Goal: Communication & Community: Answer question/provide support

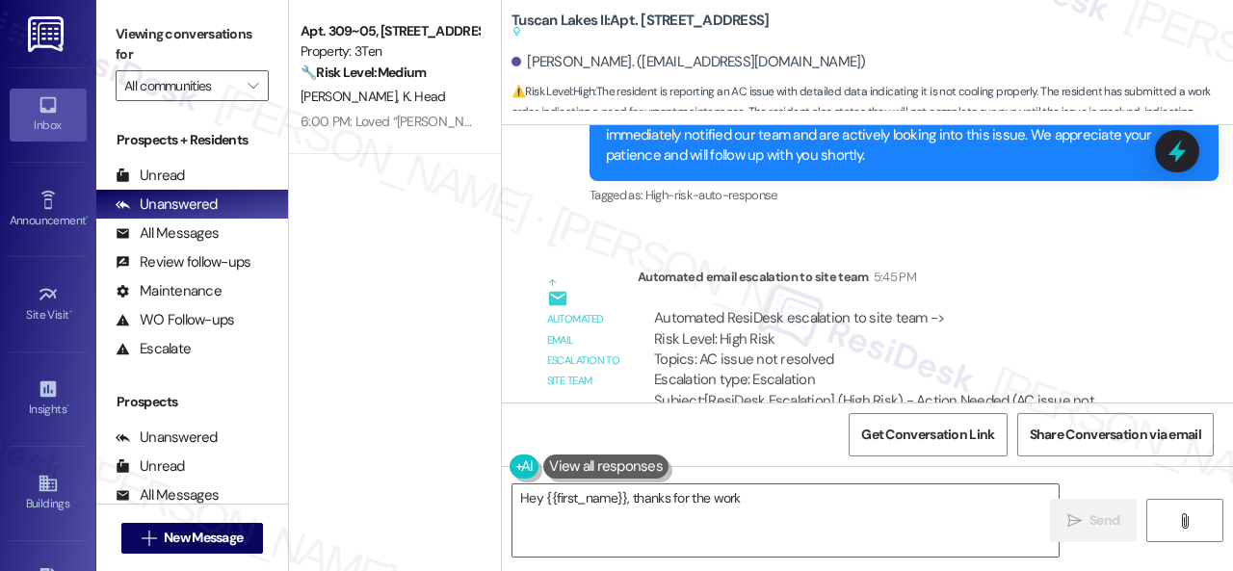
scroll to position [4490, 0]
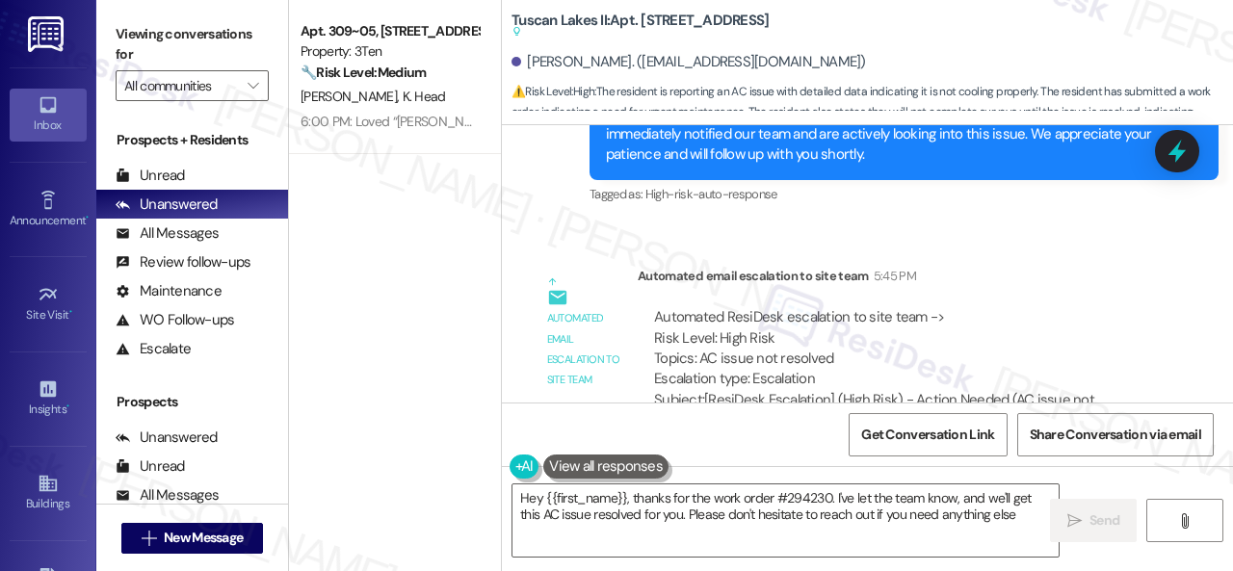
type textarea "Hey {{first_name}}, thanks for the work order #294230. I've let the team know, …"
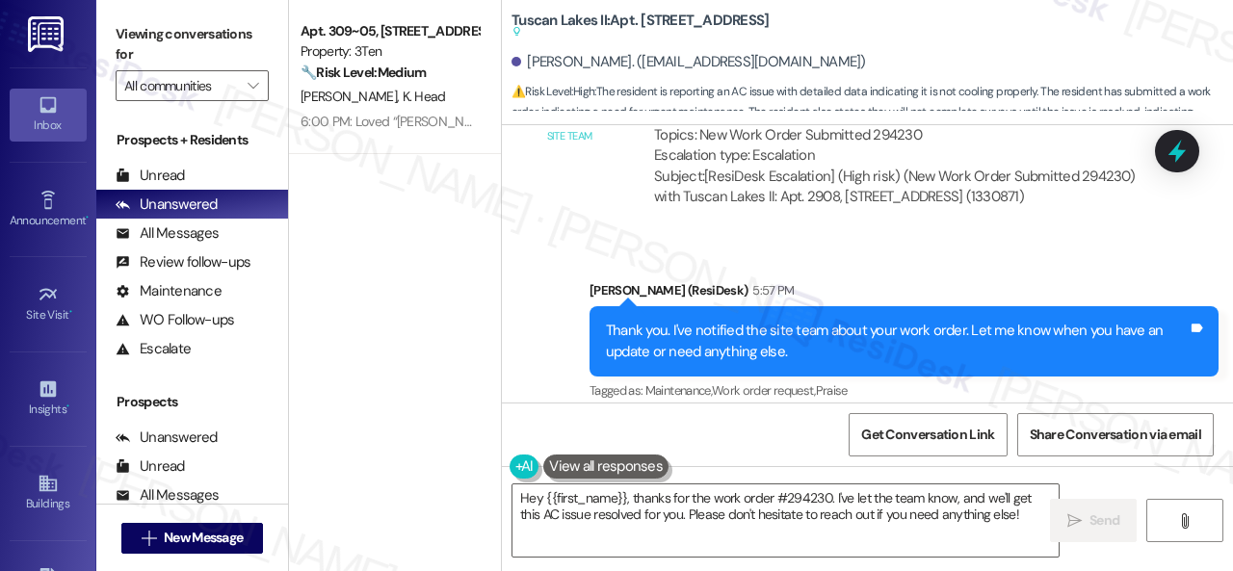
scroll to position [4989, 0]
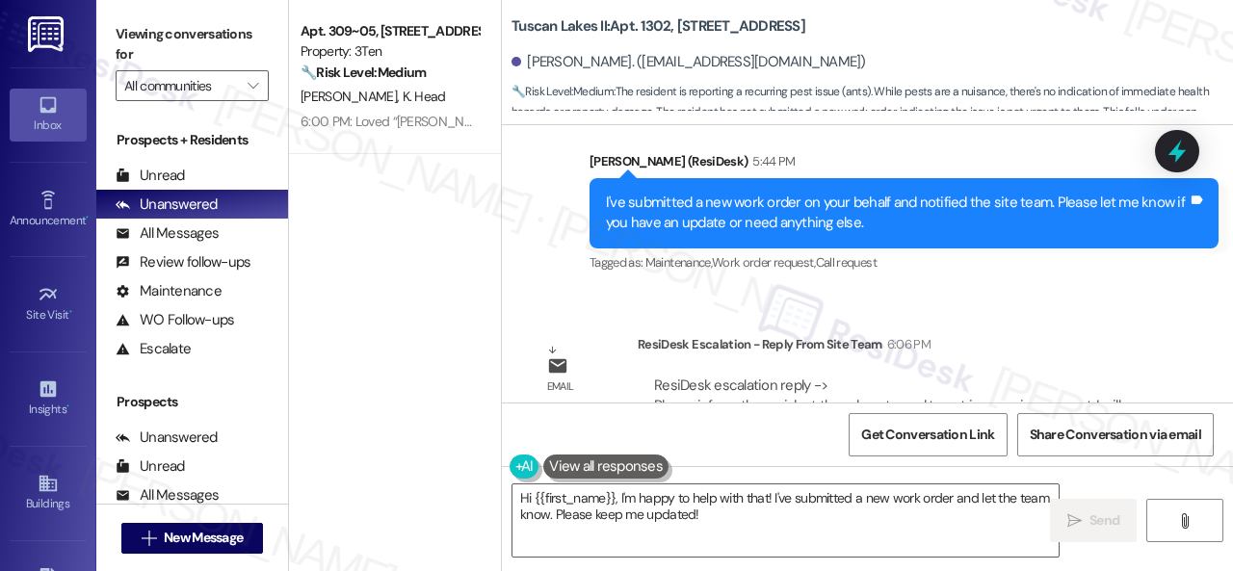
scroll to position [5187, 0]
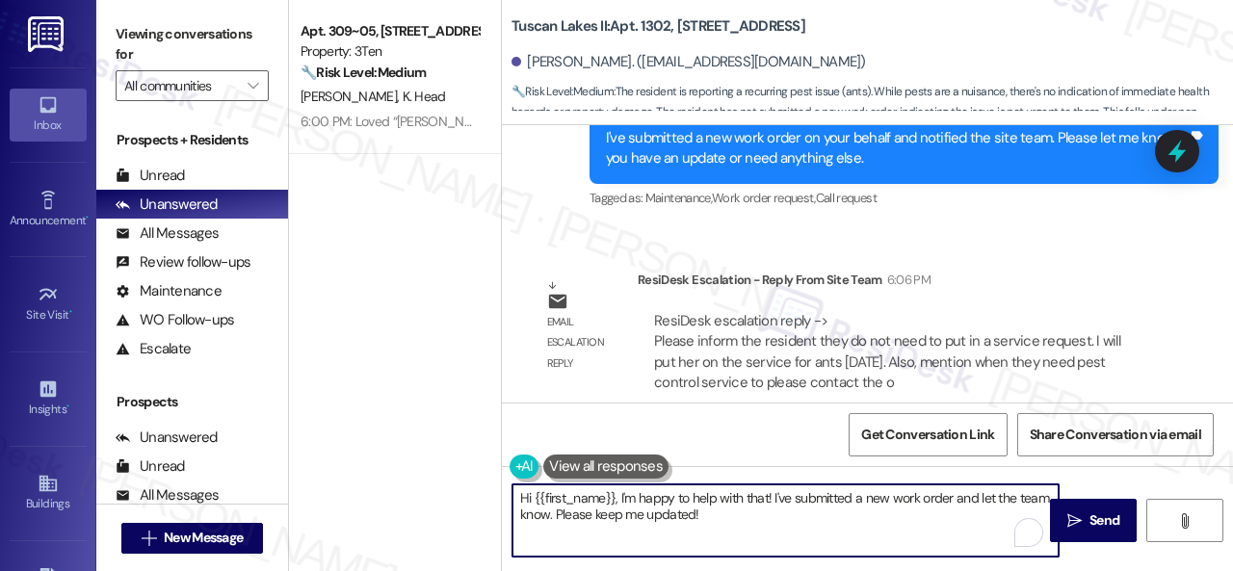
drag, startPoint x: 716, startPoint y: 515, endPoint x: 621, endPoint y: 495, distance: 96.5
click at [621, 495] on textarea "Hi {{first_name}}, I'm happy to help with that! I've submitted a new work order…" at bounding box center [785, 521] width 546 height 72
paste textarea "on the service for ants [DATE]. Also, mention when they need pest control servi…"
click at [618, 496] on textarea "Hi {{first_name}}, Ion the service for ants [DATE]. Also, mention when they nee…" at bounding box center [785, 521] width 546 height 72
click at [929, 497] on textarea "Hi {{first_name}}, the site team stated that you will be on the service for ant…" at bounding box center [785, 521] width 546 height 72
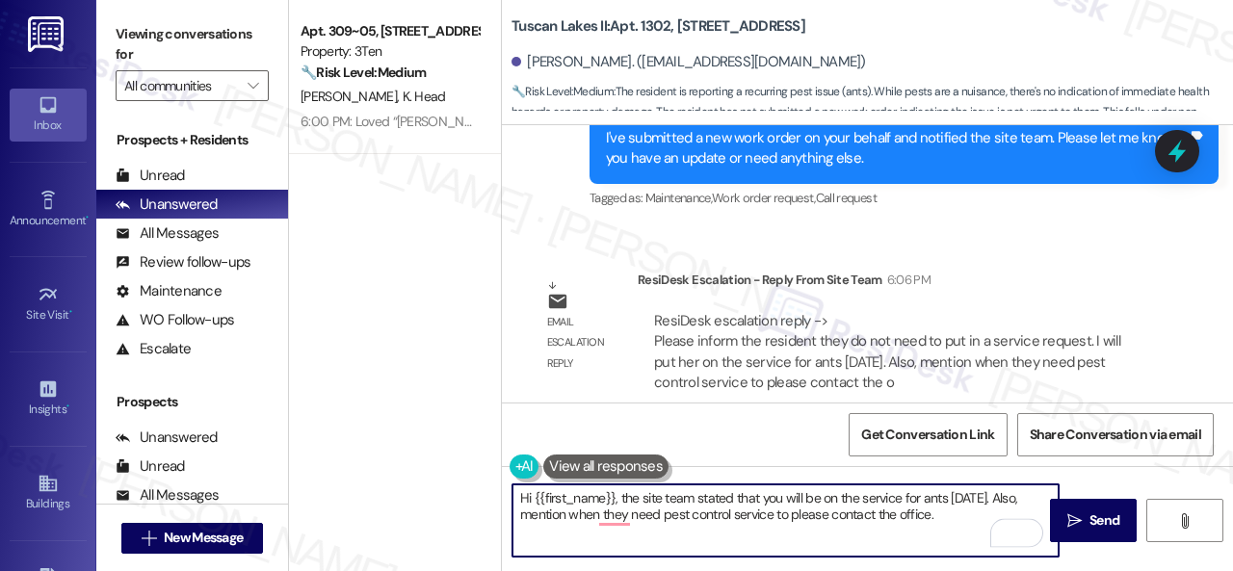
click at [929, 497] on textarea "Hi {{first_name}}, the site team stated that you will be on the service for ant…" at bounding box center [785, 521] width 546 height 72
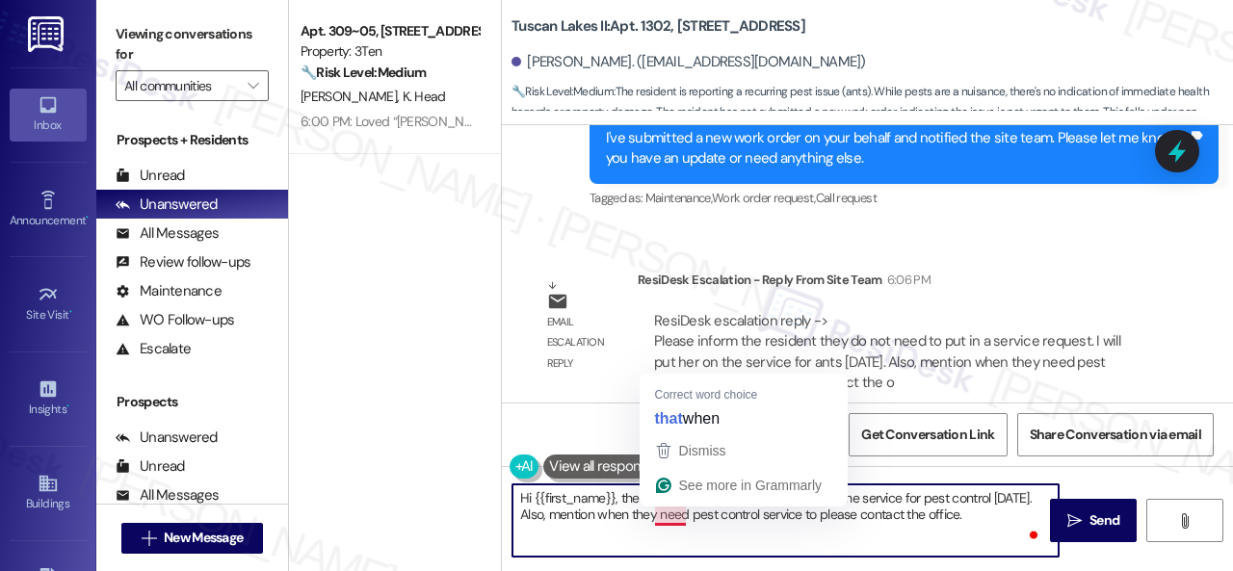
click at [663, 513] on textarea "Hi {{first_name}}, the site team stated that you will be on the service for pes…" at bounding box center [785, 521] width 546 height 72
click at [622, 510] on textarea "Hi {{first_name}}, the site team stated that you will be on the service for pes…" at bounding box center [785, 521] width 546 height 72
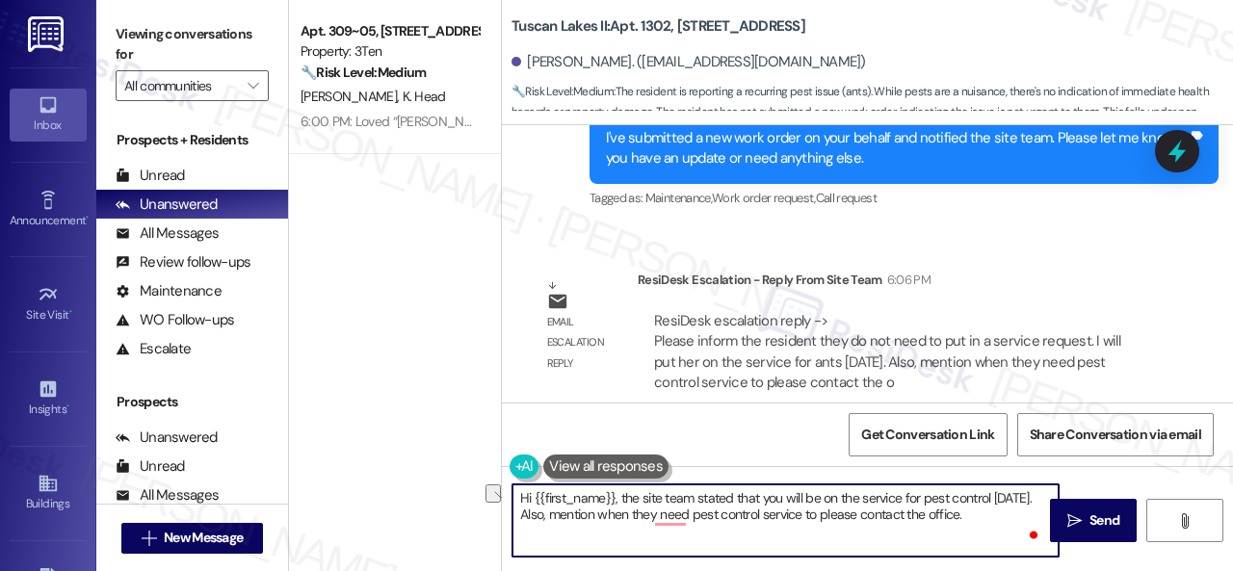
drag, startPoint x: 578, startPoint y: 517, endPoint x: 872, endPoint y: 517, distance: 293.8
click at [872, 517] on textarea "Hi {{first_name}}, the site team stated that you will be on the service for pes…" at bounding box center [785, 521] width 546 height 72
click at [867, 515] on textarea "Hi {{first_name}}, the site team stated that you will be on the service for pes…" at bounding box center [785, 521] width 546 height 72
click at [936, 512] on textarea "Hi {{first_name}}, the site team stated that you will be on the service for pes…" at bounding box center [785, 521] width 546 height 72
click at [717, 530] on textarea "Hi {{first_name}}, the site team stated that you will be on the service for pes…" at bounding box center [785, 521] width 546 height 72
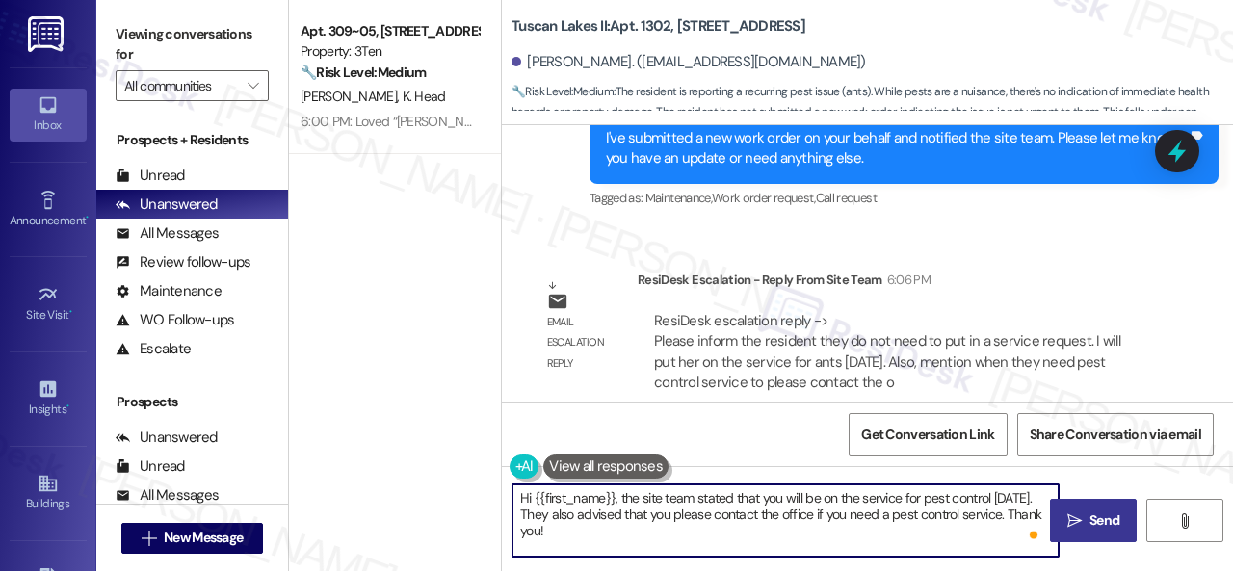
type textarea "Hi {{first_name}}, the site team stated that you will be on the service for pes…"
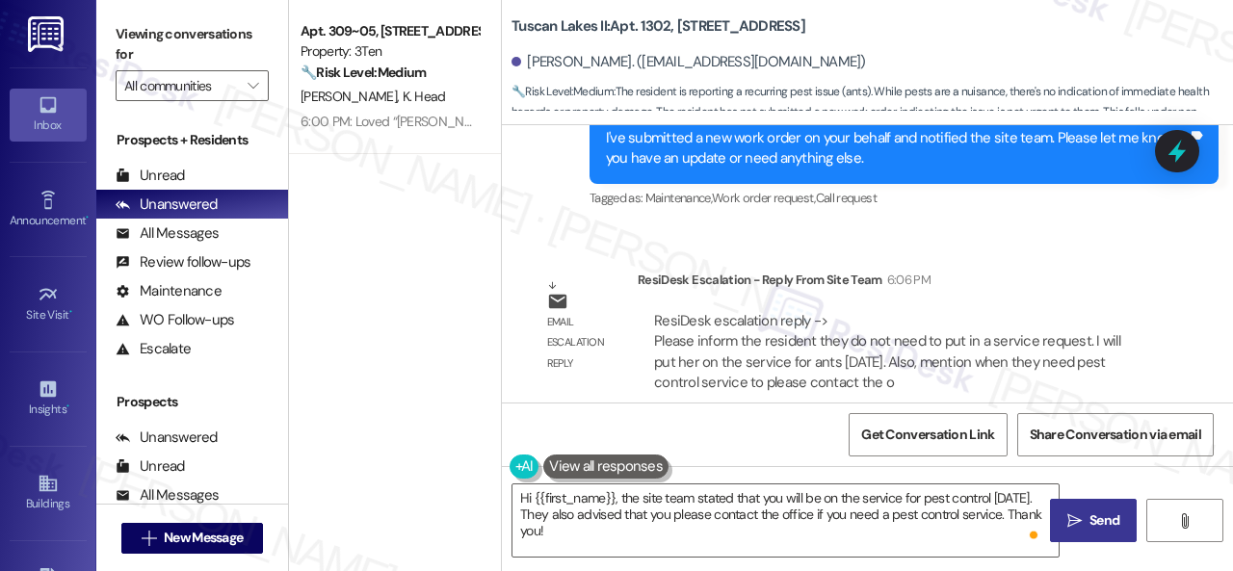
click at [1073, 525] on icon "" at bounding box center [1074, 520] width 14 height 15
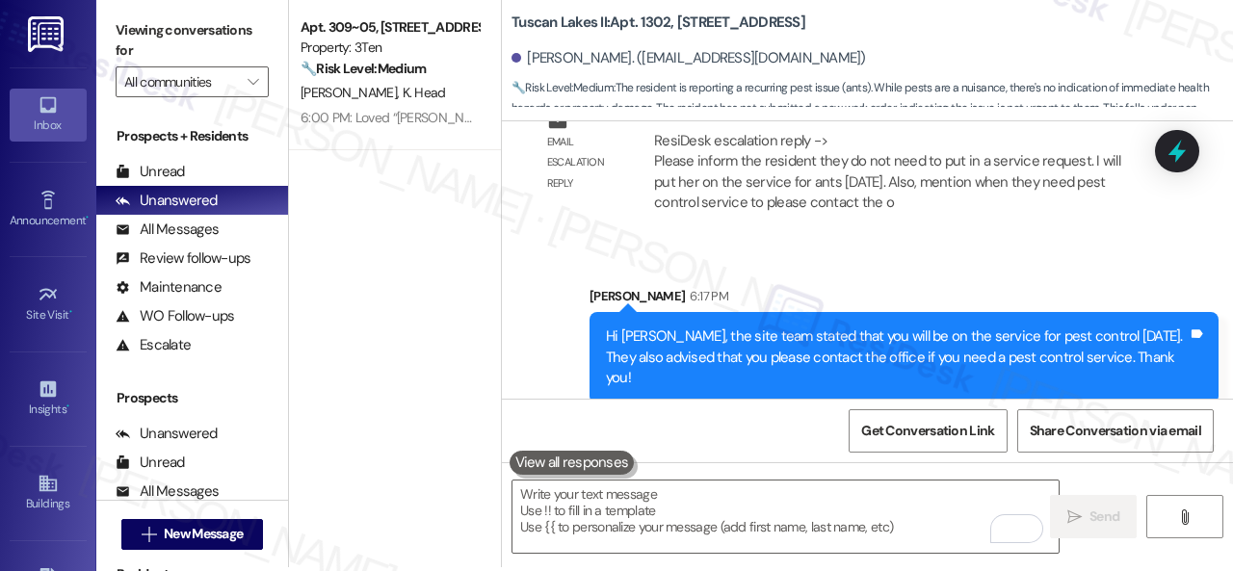
scroll to position [6, 0]
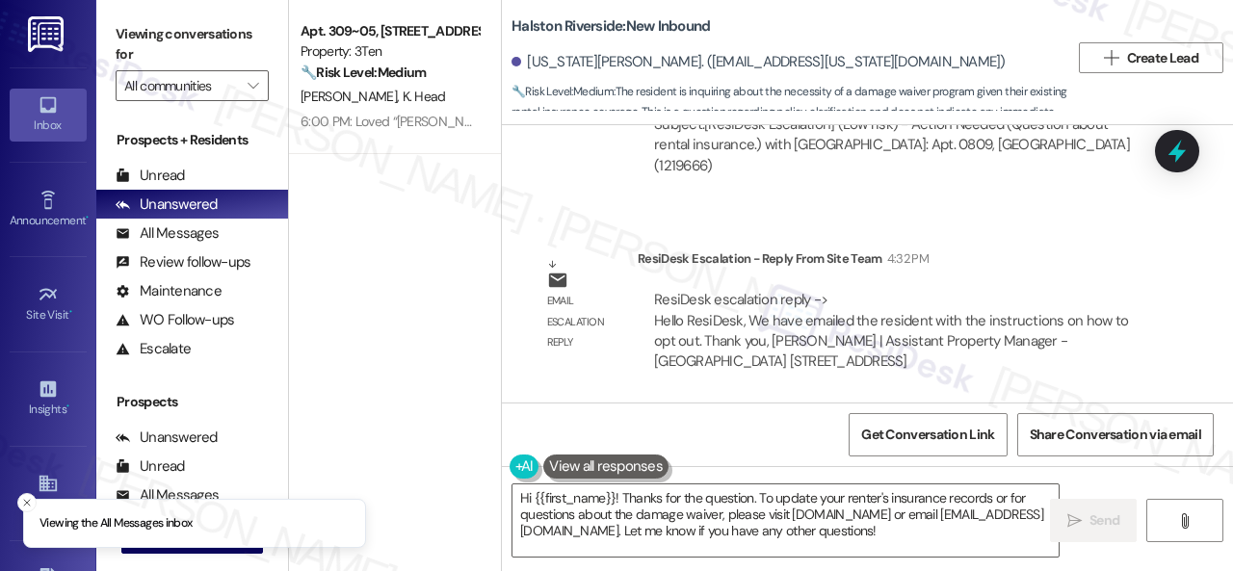
scroll to position [12318, 0]
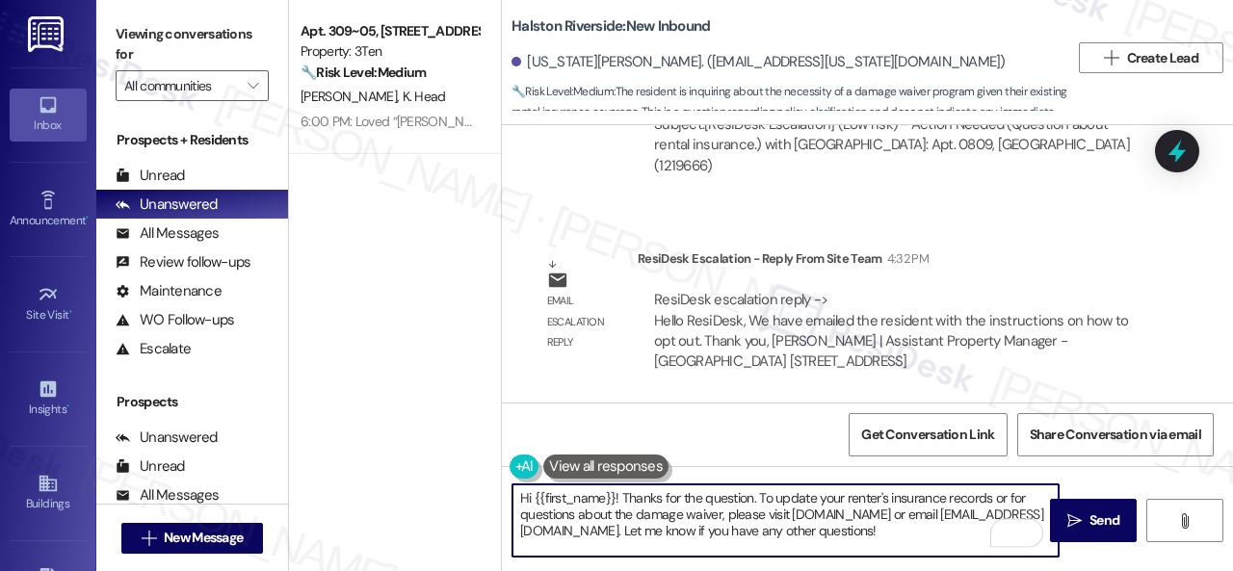
drag, startPoint x: 996, startPoint y: 546, endPoint x: 622, endPoint y: 497, distance: 377.0
click at [622, 497] on textarea "Hi {{first_name}}! Thanks for the question. To update your renter's insurance r…" at bounding box center [785, 521] width 546 height 72
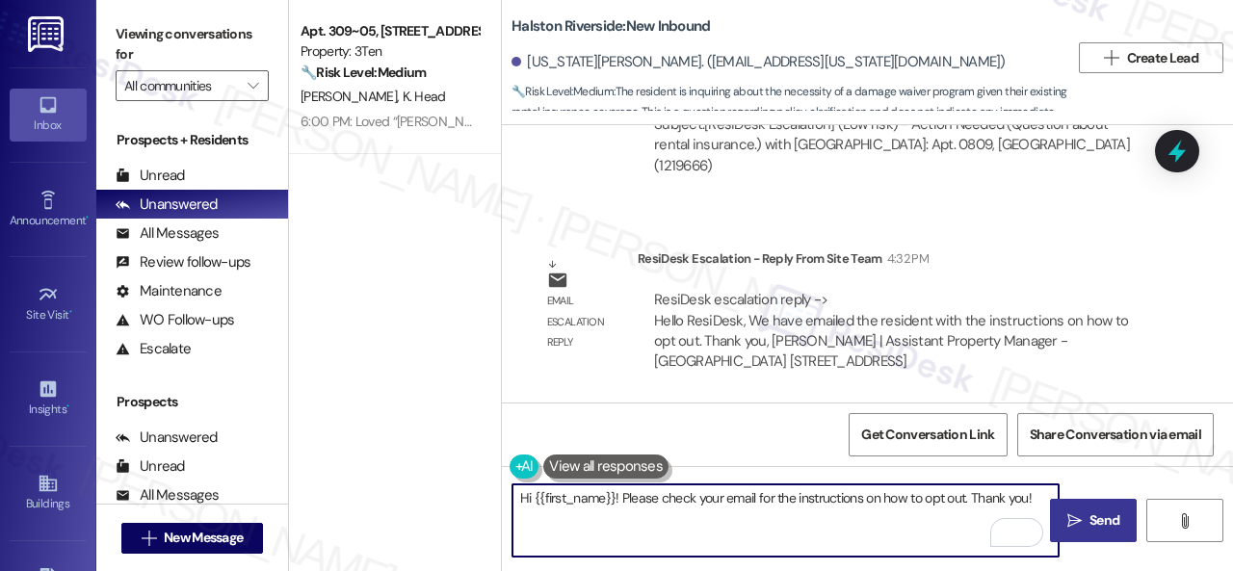
type textarea "Hi {{first_name}}! Please check your email for the instructions on how to opt o…"
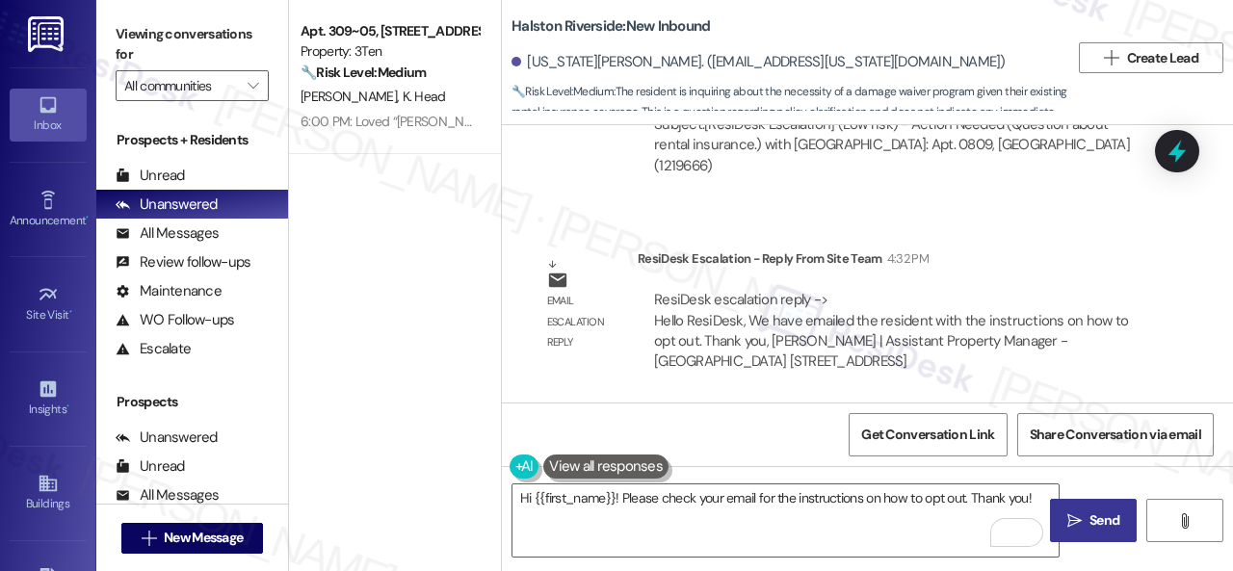
click at [1094, 517] on span "Send" at bounding box center [1105, 521] width 30 height 20
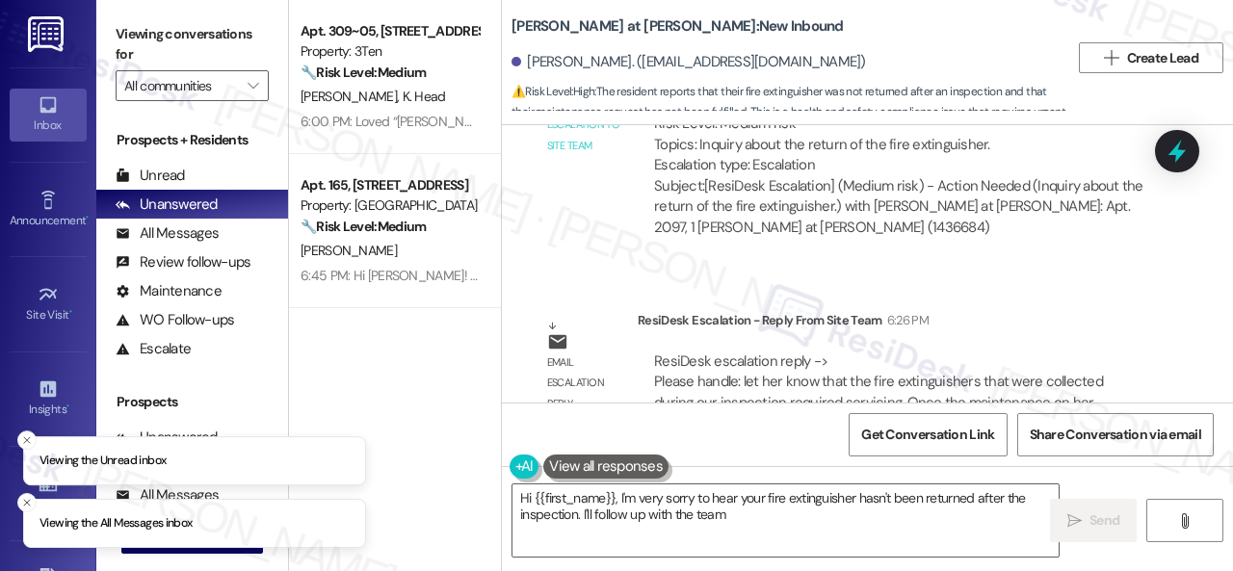
scroll to position [1353, 0]
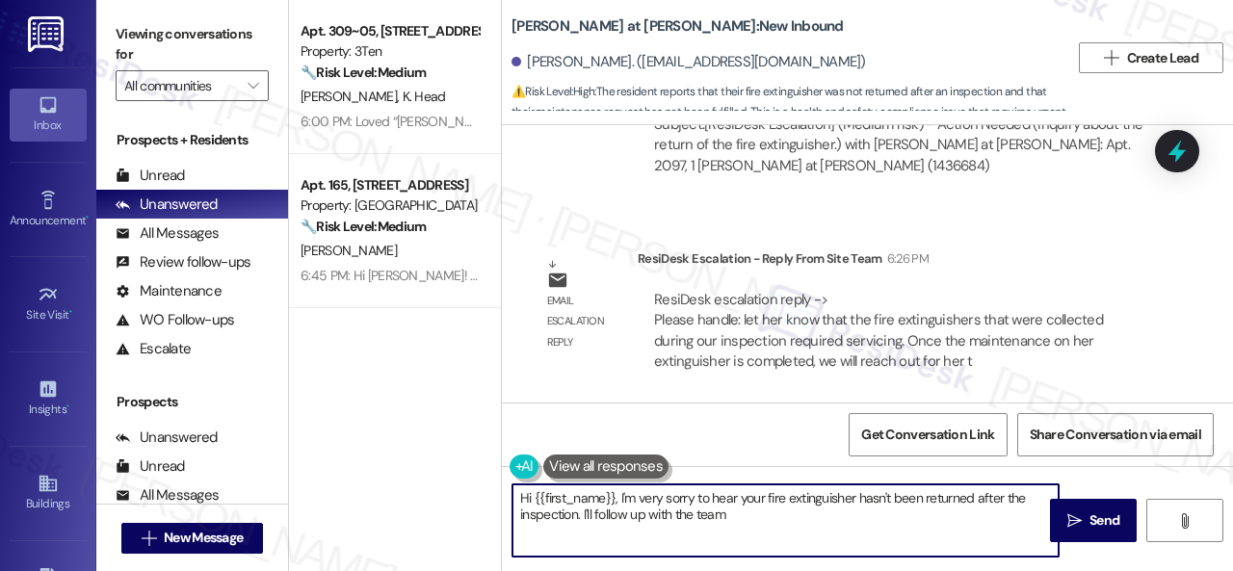
drag, startPoint x: 611, startPoint y: 537, endPoint x: 469, endPoint y: 453, distance: 164.6
click at [443, 455] on div "Apt. 309~05, 310 Dickinson Rd Property: 3Ten 🔧 Risk Level: Medium The resident …" at bounding box center [761, 285] width 944 height 571
paste textarea "ey, I have an update on your concern. The site team has stated that the fire ex…"
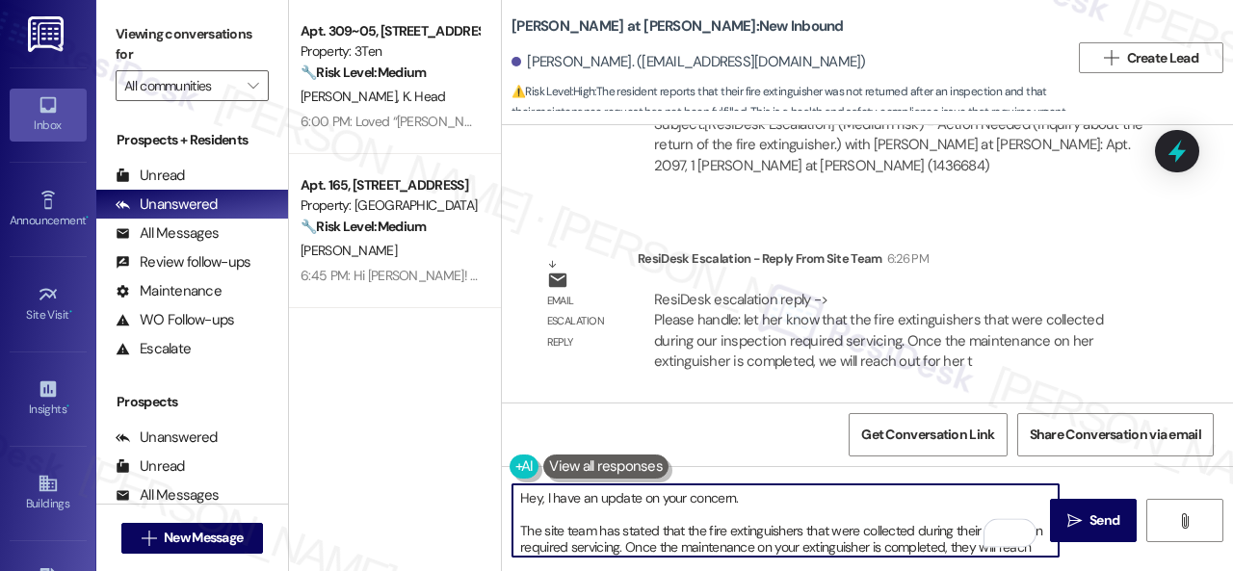
scroll to position [0, 0]
type textarea "Hey, I have an update on your concern. The site team has stated that the fire e…"
click at [1076, 513] on span " Send" at bounding box center [1094, 521] width 61 height 20
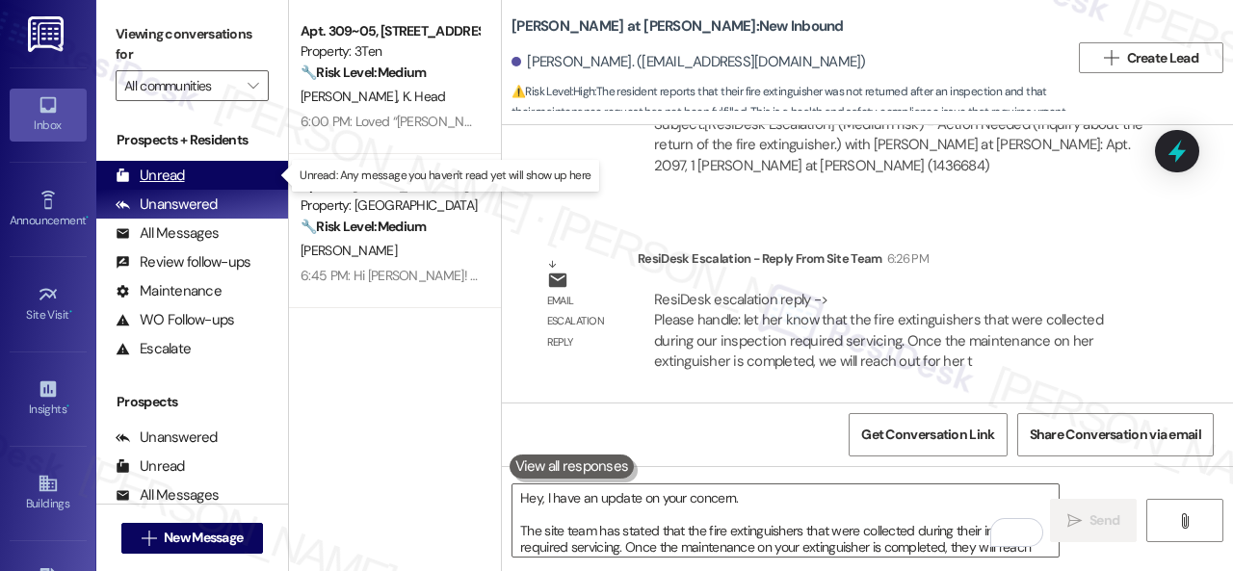
click at [155, 167] on div "Unread" at bounding box center [150, 176] width 69 height 20
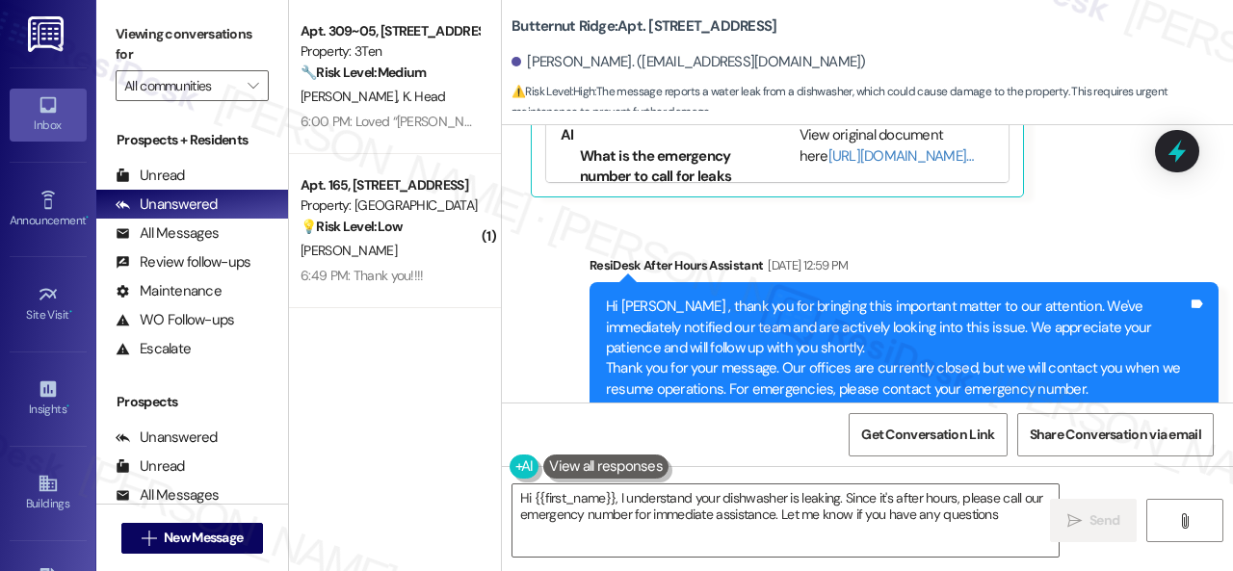
type textarea "Hi {{first_name}}, I understand your dishwasher is leaking. Since it's after ho…"
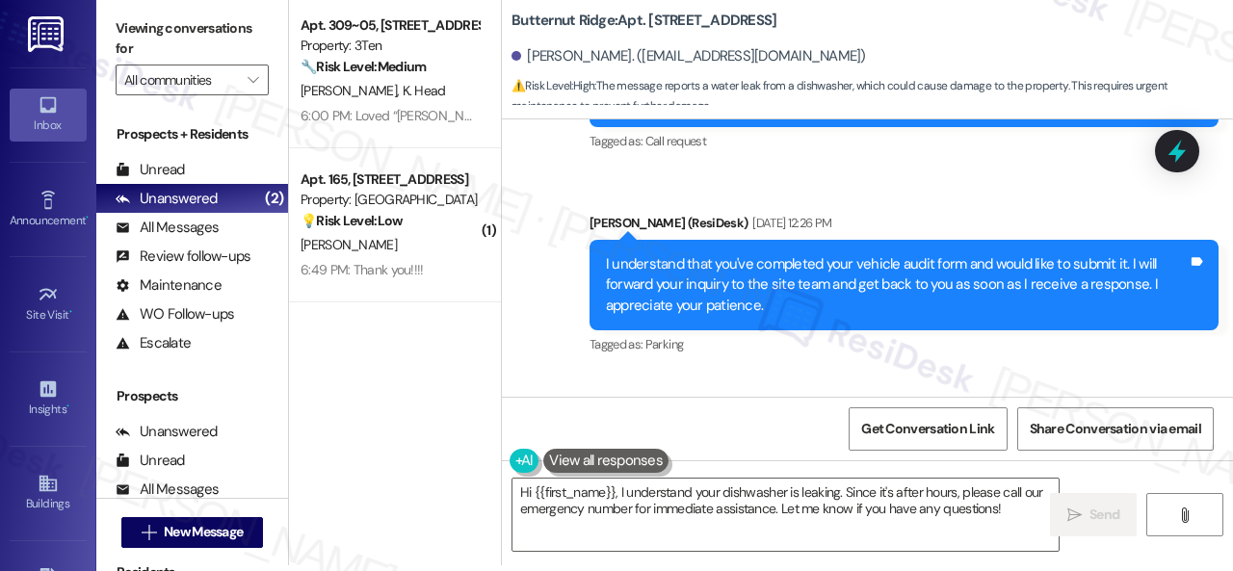
scroll to position [1545, 0]
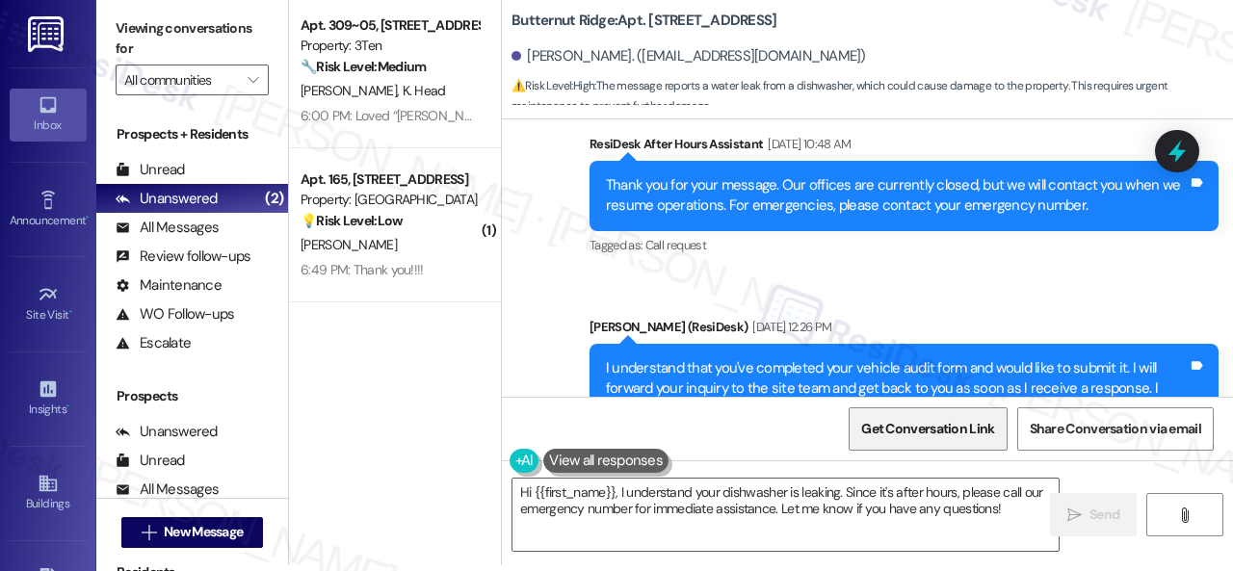
drag, startPoint x: 922, startPoint y: 430, endPoint x: 925, endPoint y: 411, distance: 18.5
click at [922, 429] on span "Get Conversation Link" at bounding box center [927, 429] width 133 height 20
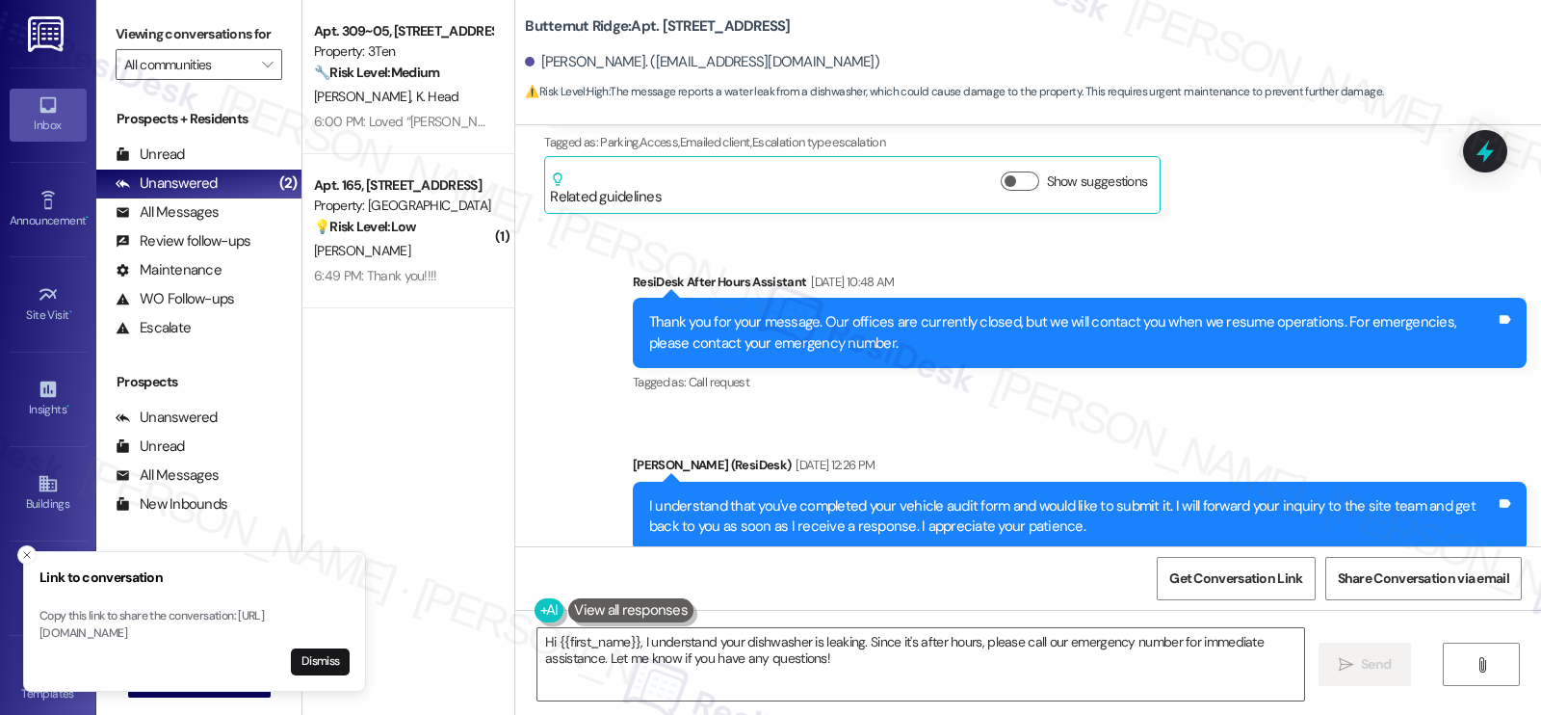
scroll to position [1231, 0]
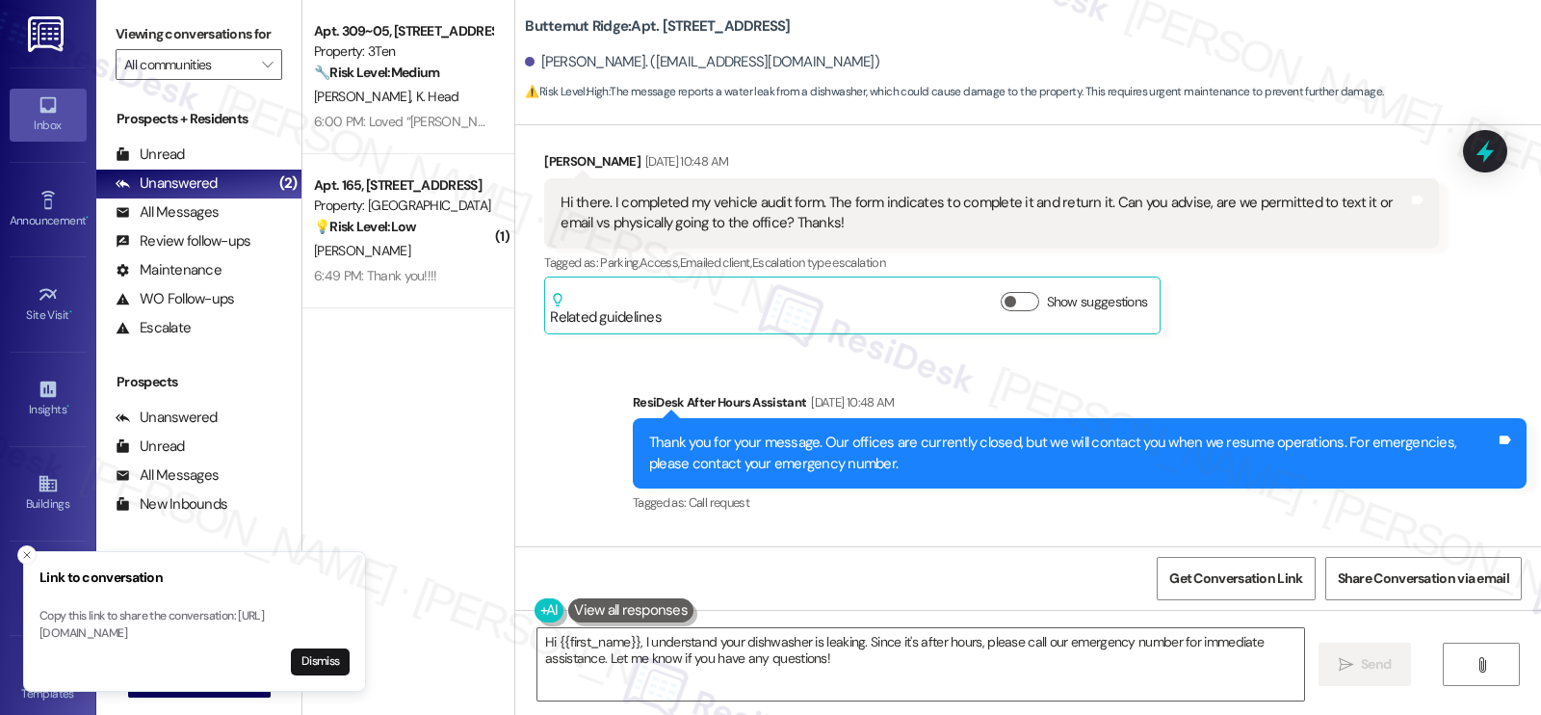
click at [1232, 322] on div "[PERSON_NAME] [DATE] 10:48 AM Hi there. I completed my vehicle audit form. The …" at bounding box center [991, 242] width 894 height 183
click at [29, 549] on icon "Close toast" at bounding box center [27, 555] width 12 height 12
